Goal: Information Seeking & Learning: Check status

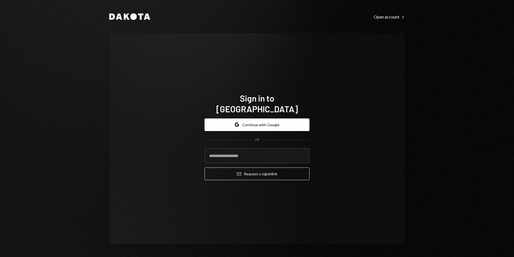
type input "**********"
click at [0, 257] on com-1password-button at bounding box center [0, 257] width 0 height 0
click at [378, 16] on div "Open account Right Caret" at bounding box center [389, 16] width 31 height 5
type input "**********"
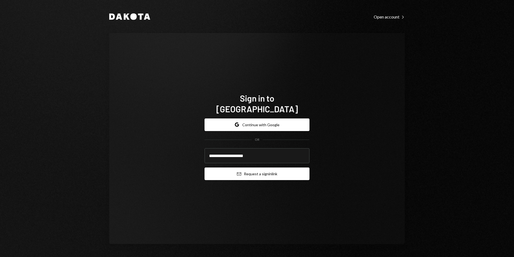
click at [271, 171] on button "Email Request a sign in link" at bounding box center [257, 173] width 105 height 13
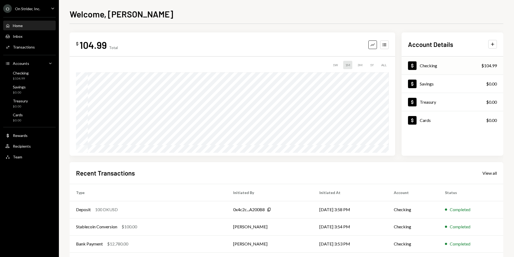
click at [440, 64] on div "Dollar Checking $104.99" at bounding box center [453, 65] width 102 height 17
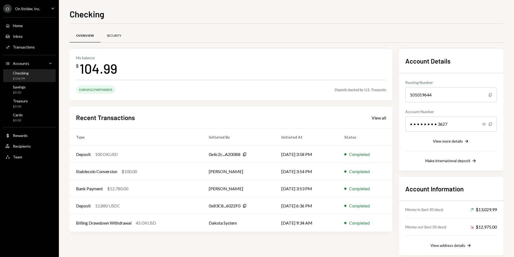
click at [113, 38] on div "Security" at bounding box center [113, 36] width 27 height 13
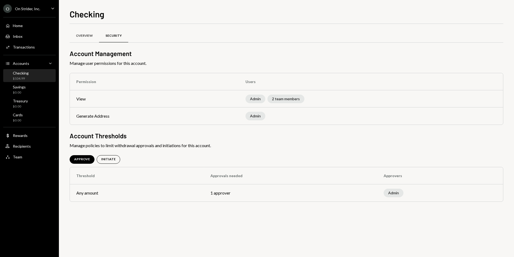
click at [86, 36] on div "Overview" at bounding box center [84, 35] width 17 height 5
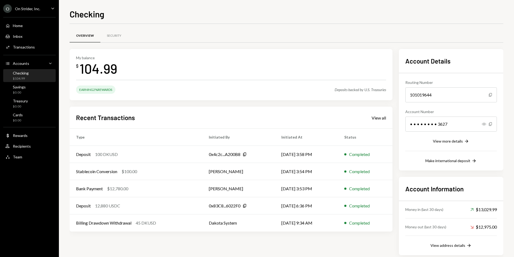
click at [396, 130] on div "My balance $ 104.99 Earning 2% Rewards Deposits backed by U.S. Treasuries Recen…" at bounding box center [287, 152] width 434 height 206
click at [124, 186] on div "$12,780.00" at bounding box center [117, 188] width 21 height 6
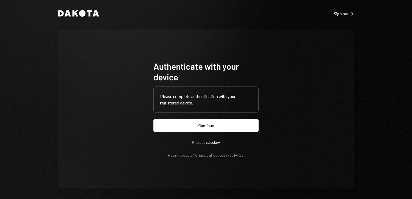
scroll to position [5, 0]
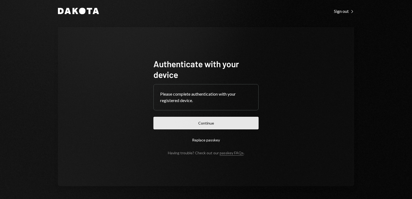
click at [205, 122] on button "Continue" at bounding box center [205, 123] width 105 height 13
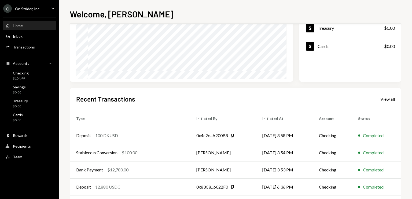
scroll to position [98, 0]
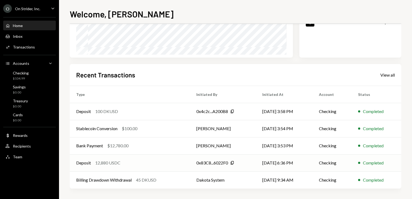
click at [150, 164] on div "Deposit 12,880 USDC" at bounding box center [129, 163] width 107 height 6
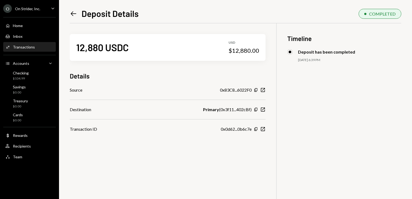
click at [73, 12] on icon "Left Arrow" at bounding box center [74, 14] width 8 height 8
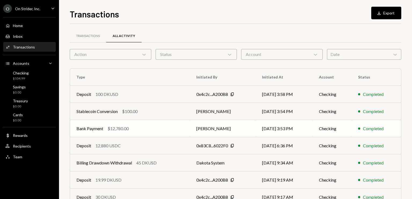
click at [131, 129] on div "Bank Payment $12,780.00" at bounding box center [129, 128] width 107 height 6
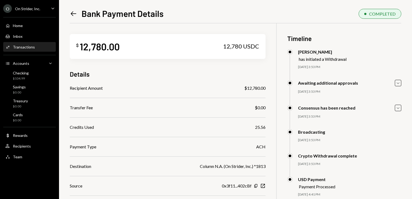
click at [72, 15] on icon at bounding box center [74, 13] width 6 height 5
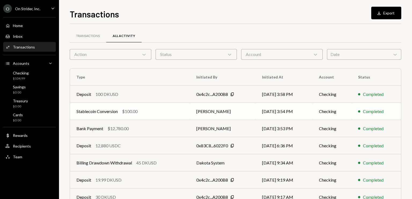
click at [157, 109] on div "Stablecoin Conversion $100.00" at bounding box center [129, 111] width 107 height 6
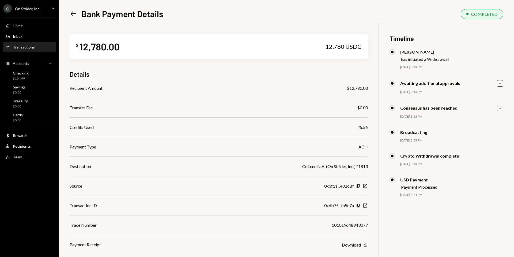
click at [73, 14] on icon at bounding box center [74, 14] width 6 height 5
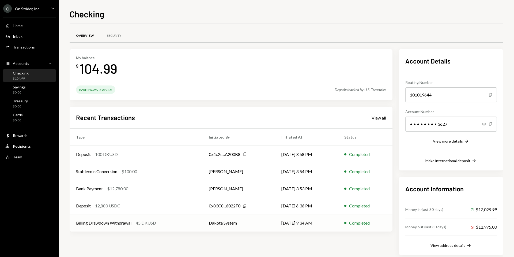
click at [129, 222] on div "Billing Drawdown Withdrawal" at bounding box center [103, 223] width 55 height 6
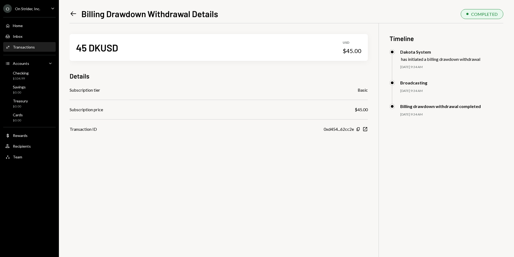
click at [71, 13] on icon "Left Arrow" at bounding box center [74, 14] width 8 height 8
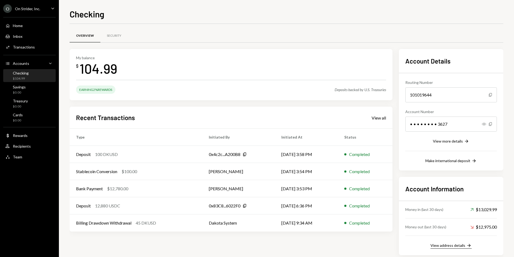
click at [449, 246] on div "View address details" at bounding box center [448, 245] width 35 height 5
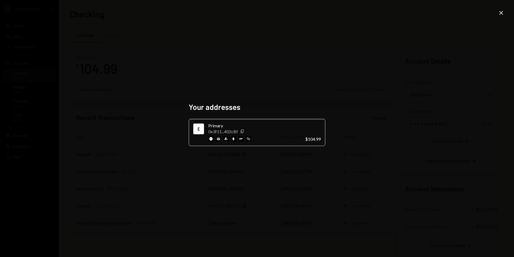
click at [499, 13] on icon "Close" at bounding box center [501, 13] width 6 height 6
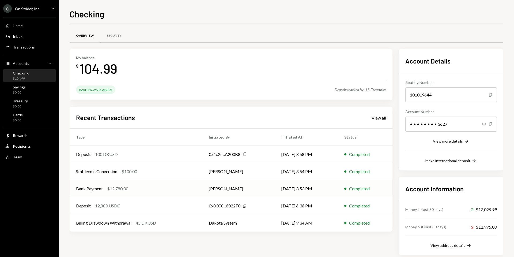
click at [130, 188] on div "Bank Payment $12,780.00" at bounding box center [136, 188] width 120 height 6
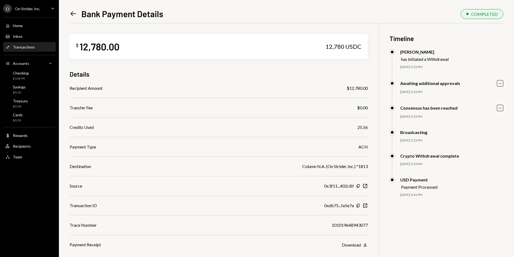
click at [75, 14] on icon "Left Arrow" at bounding box center [74, 14] width 8 height 8
